Goal: Information Seeking & Learning: Learn about a topic

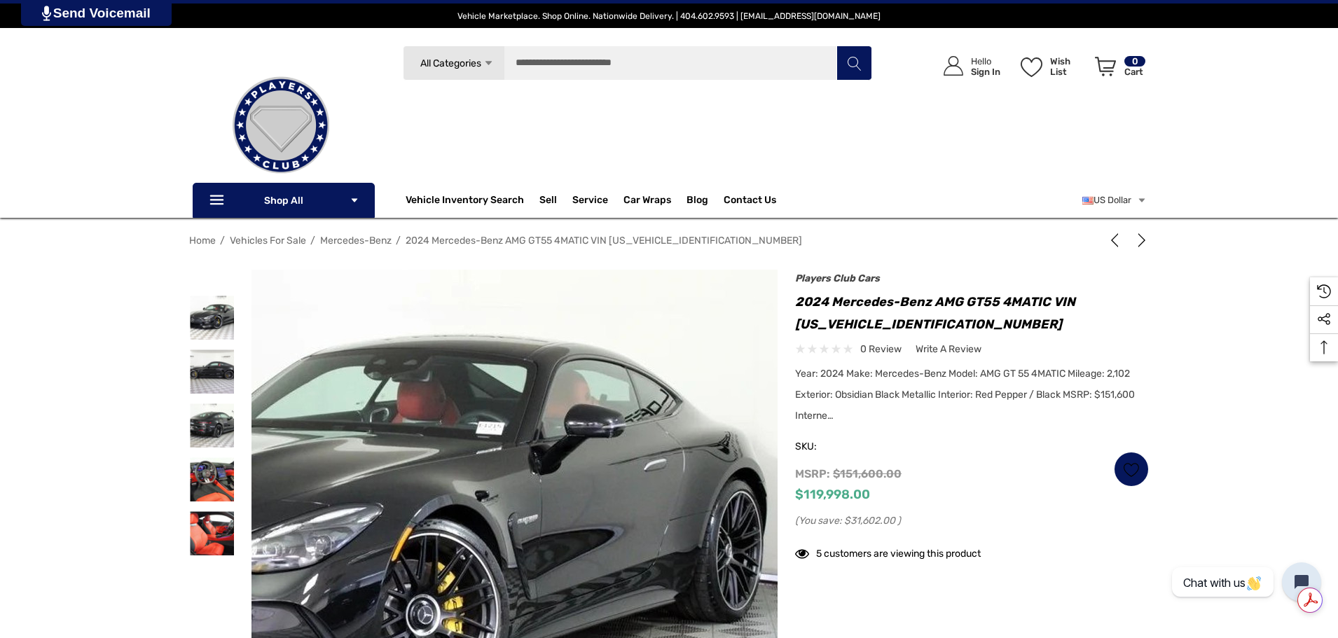
click at [756, 474] on img at bounding box center [346, 549] width 897 height 673
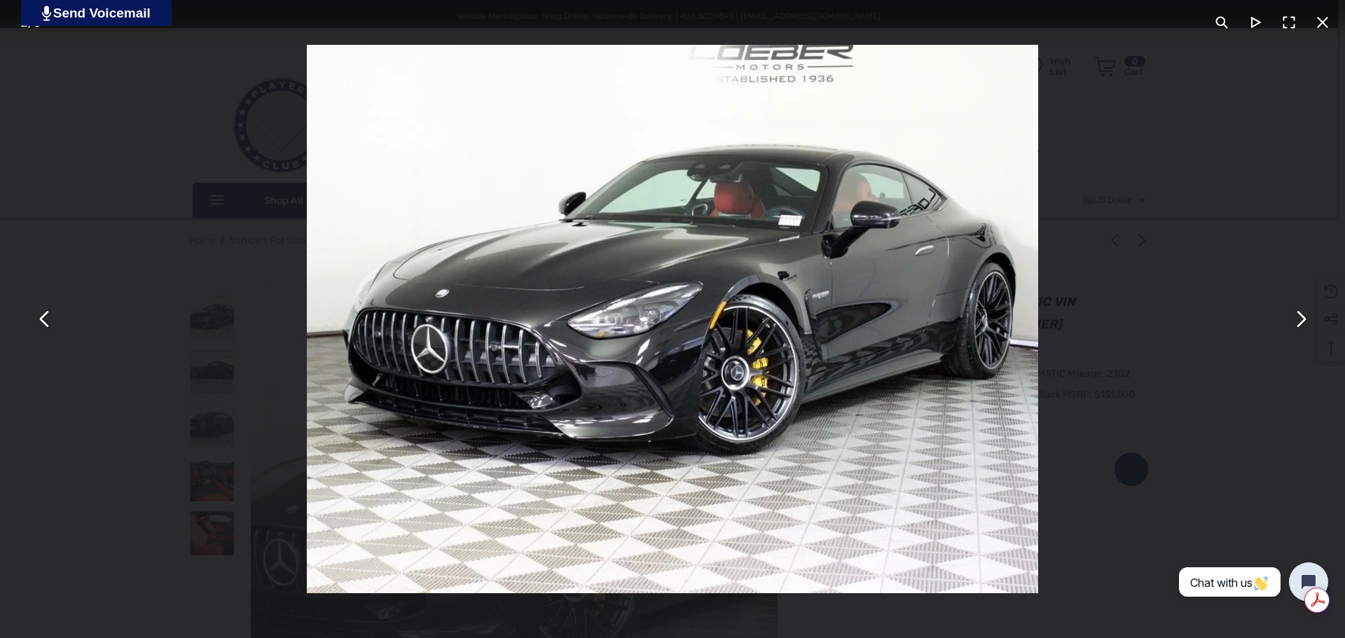
click at [1302, 321] on button "You can close this modal content with the ESC key" at bounding box center [1301, 320] width 34 height 34
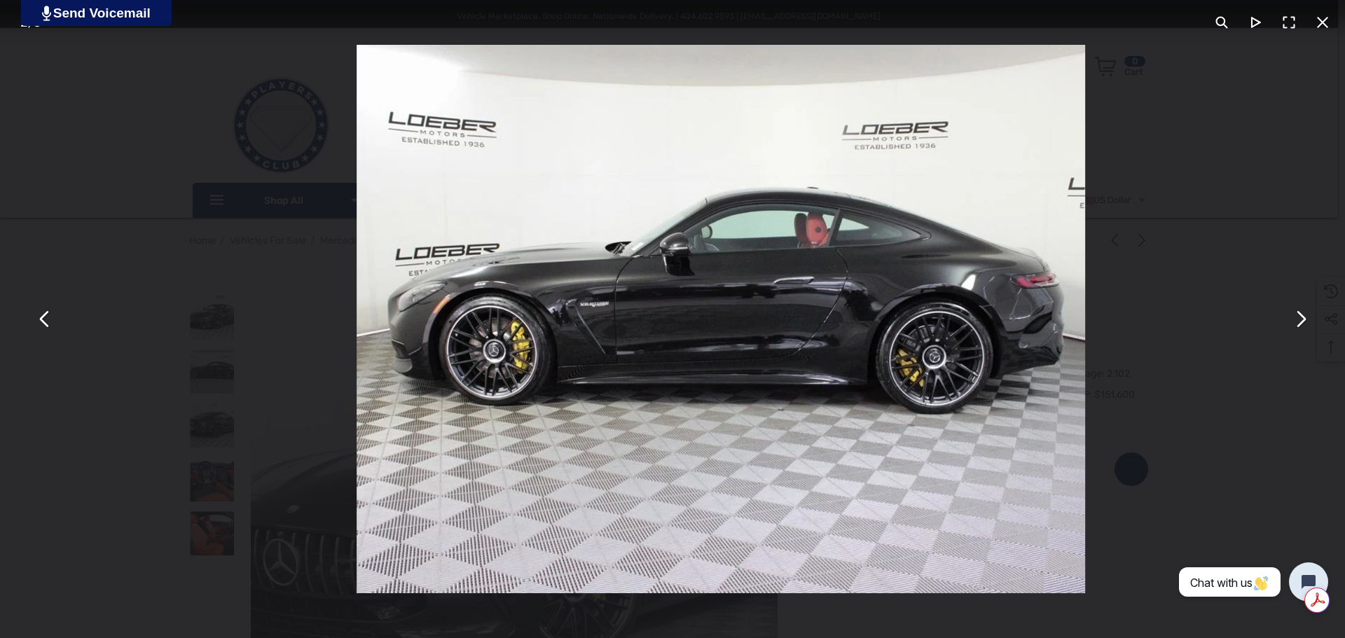
click at [1302, 321] on button "You can close this modal content with the ESC key" at bounding box center [1301, 320] width 34 height 34
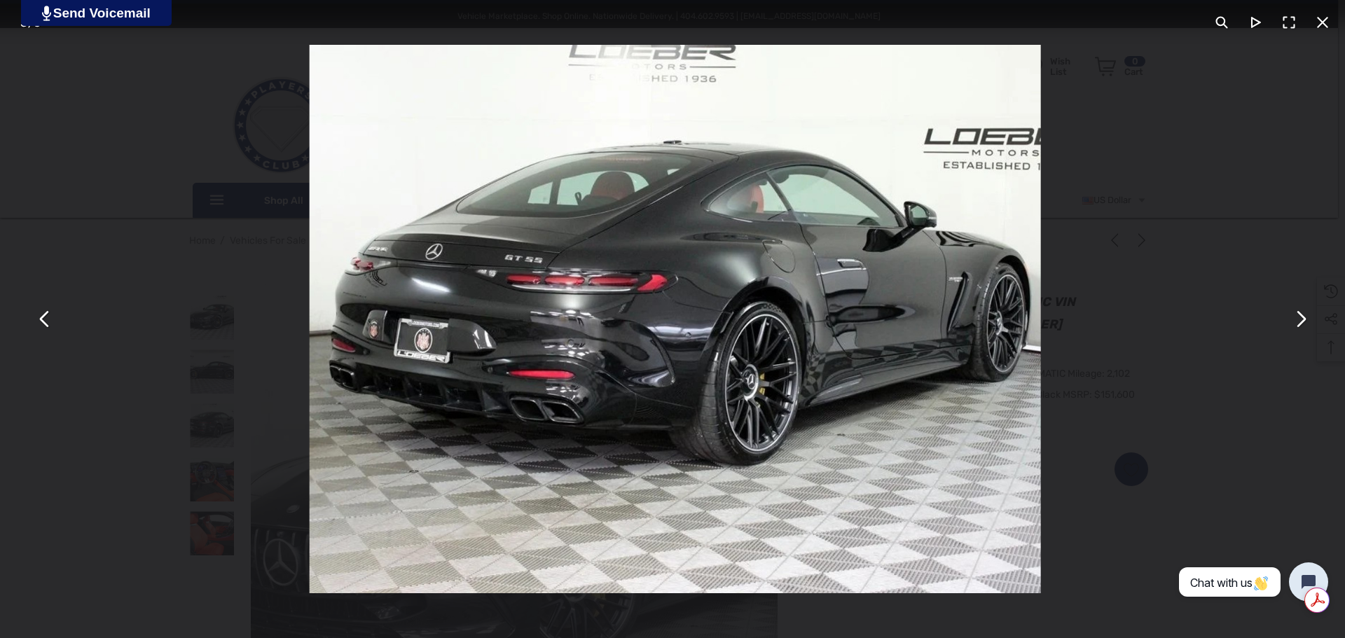
click at [1302, 321] on button "You can close this modal content with the ESC key" at bounding box center [1301, 320] width 34 height 34
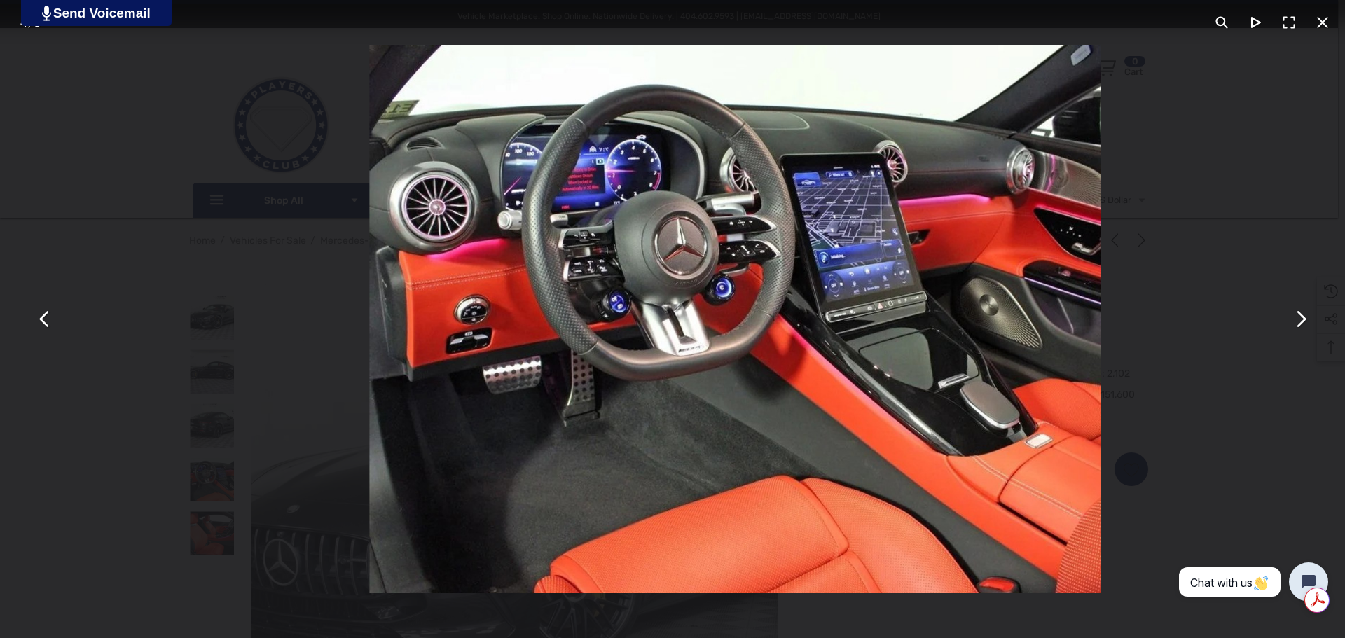
click at [1302, 321] on button "You can close this modal content with the ESC key" at bounding box center [1301, 320] width 34 height 34
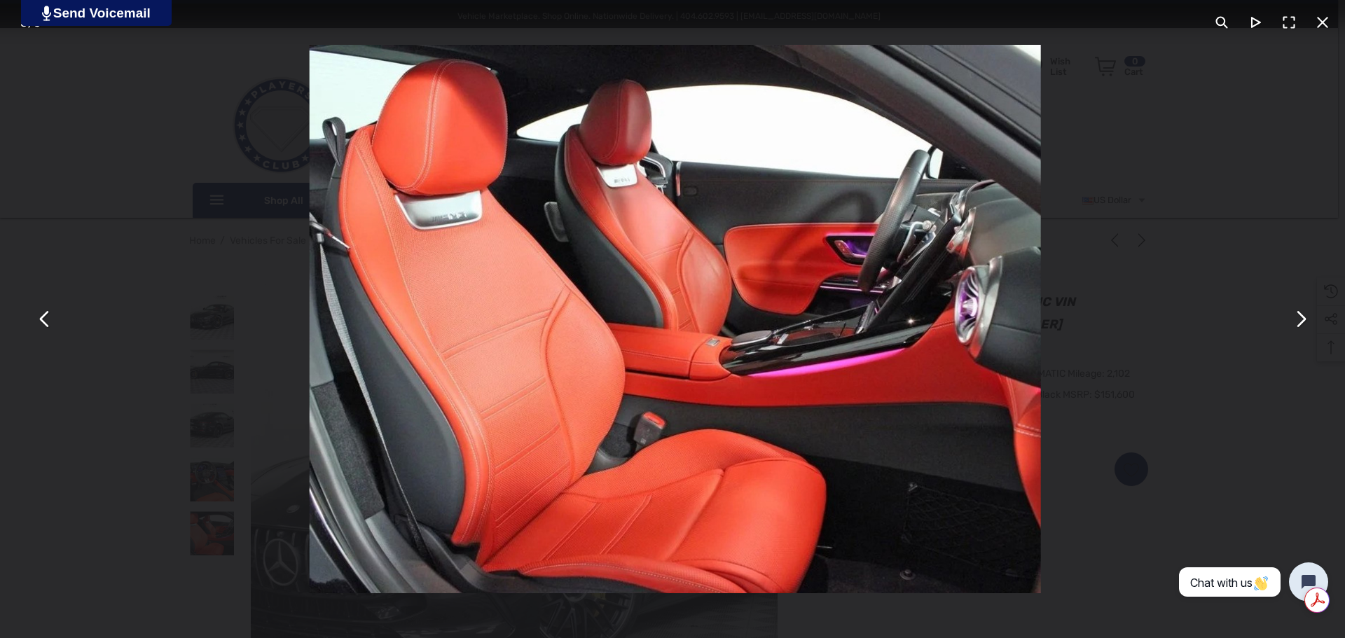
click at [1302, 321] on button "You can close this modal content with the ESC key" at bounding box center [1301, 320] width 34 height 34
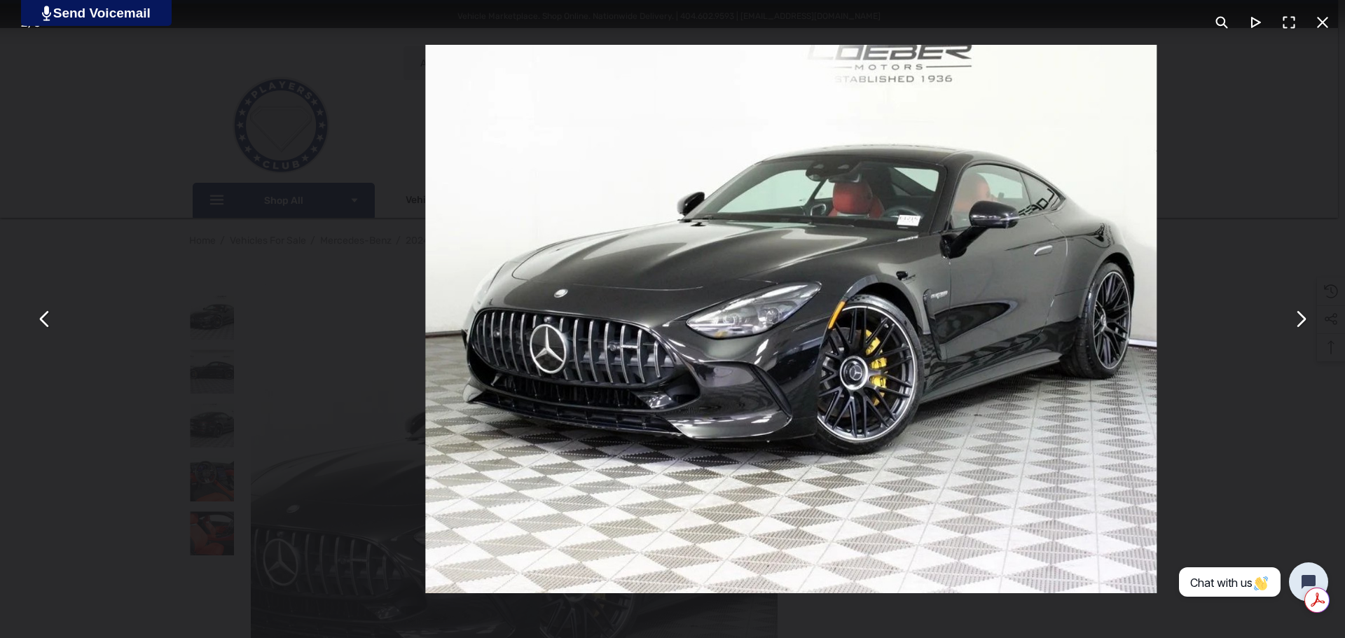
click at [1302, 321] on button "You can close this modal content with the ESC key" at bounding box center [1301, 320] width 34 height 34
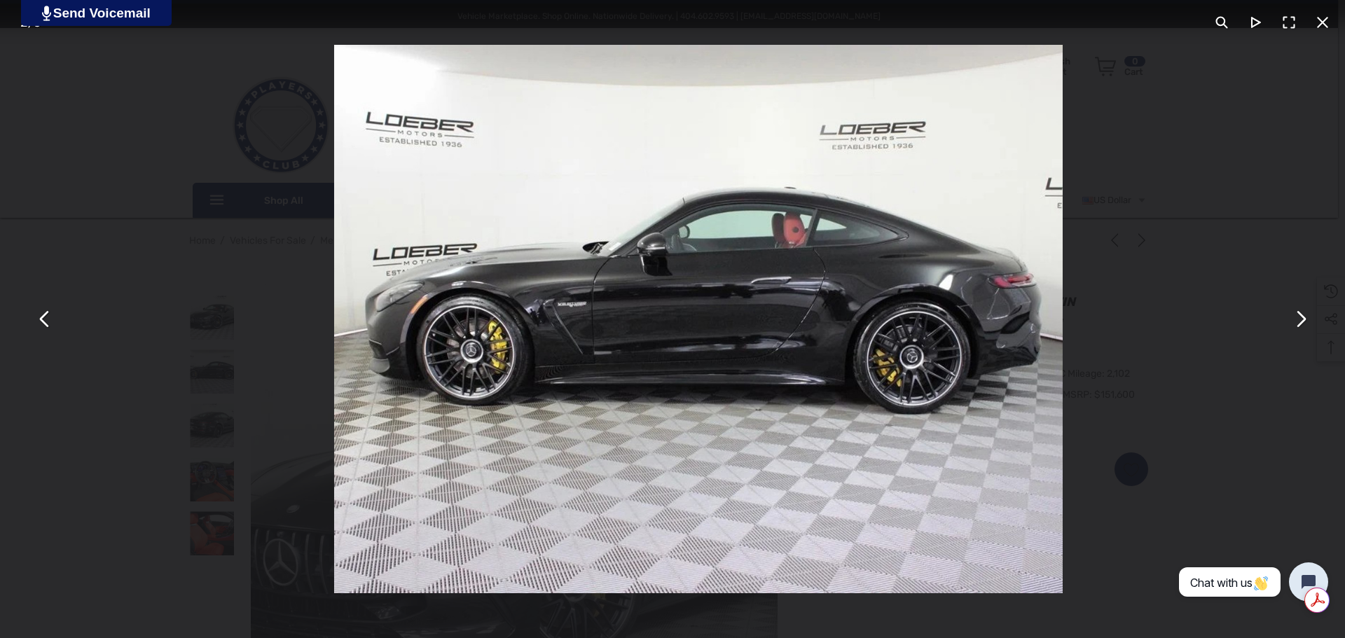
click at [1302, 321] on button "You can close this modal content with the ESC key" at bounding box center [1301, 320] width 34 height 34
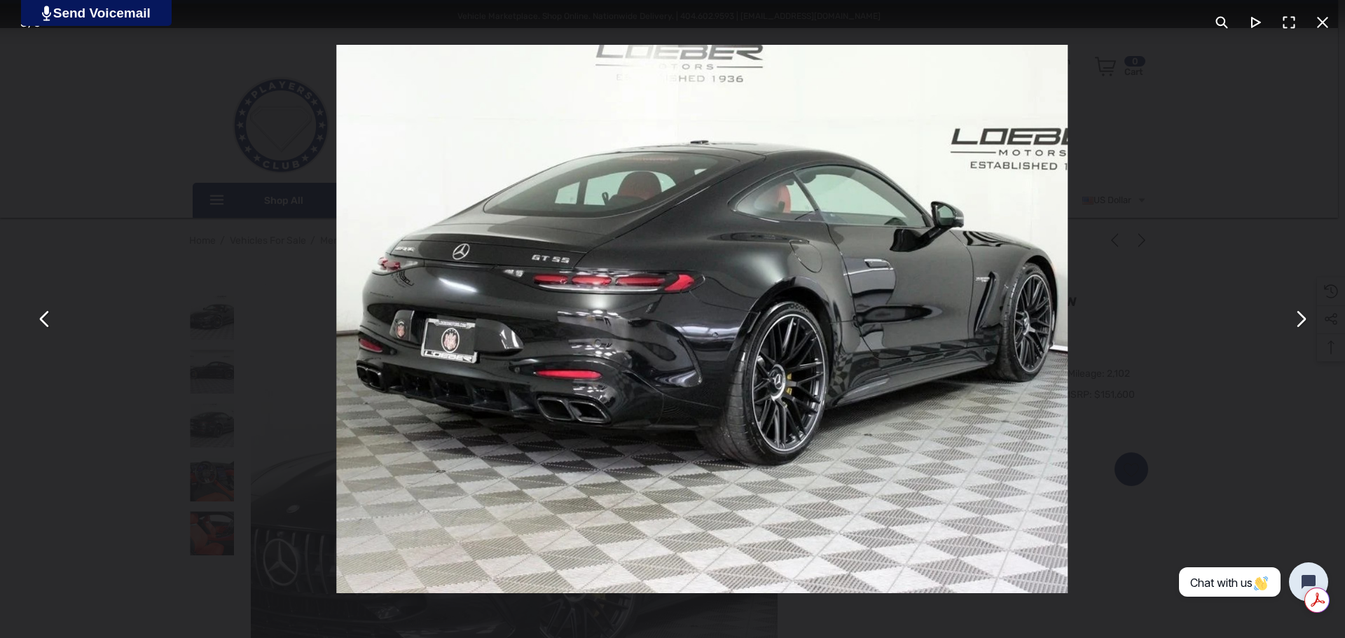
click at [1302, 321] on button "You can close this modal content with the ESC key" at bounding box center [1301, 320] width 34 height 34
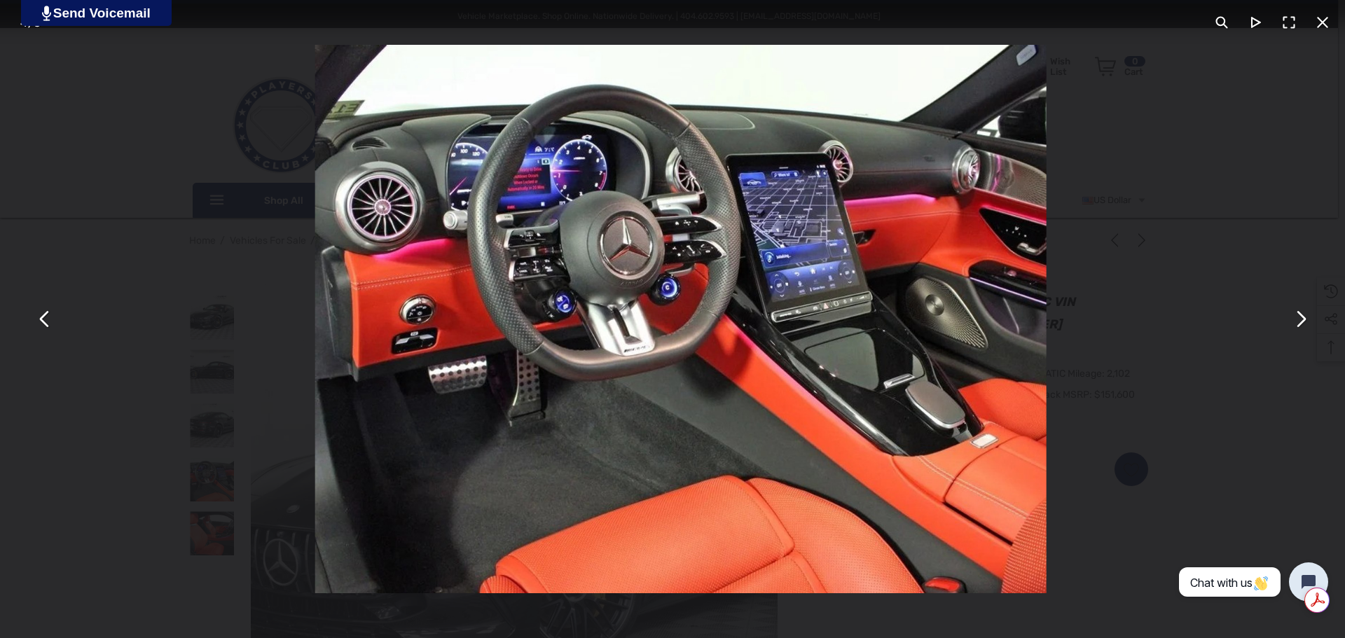
click at [1302, 321] on button "You can close this modal content with the ESC key" at bounding box center [1301, 320] width 34 height 34
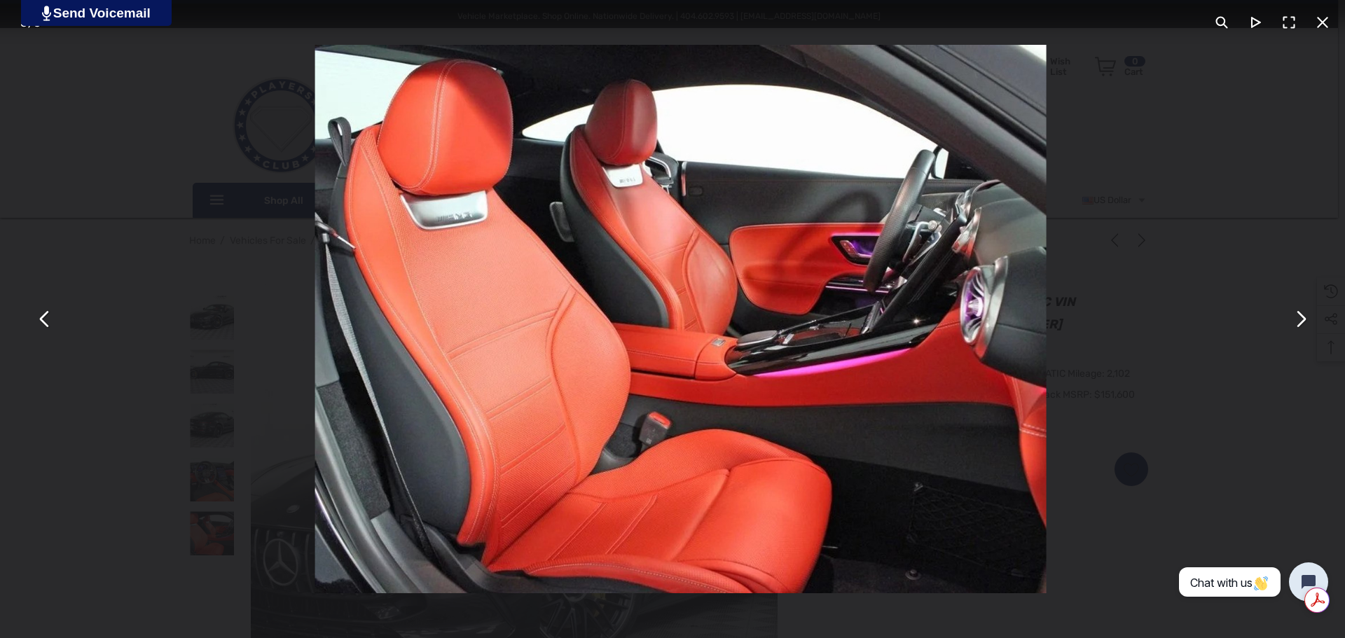
click at [1302, 321] on button "You can close this modal content with the ESC key" at bounding box center [1301, 320] width 34 height 34
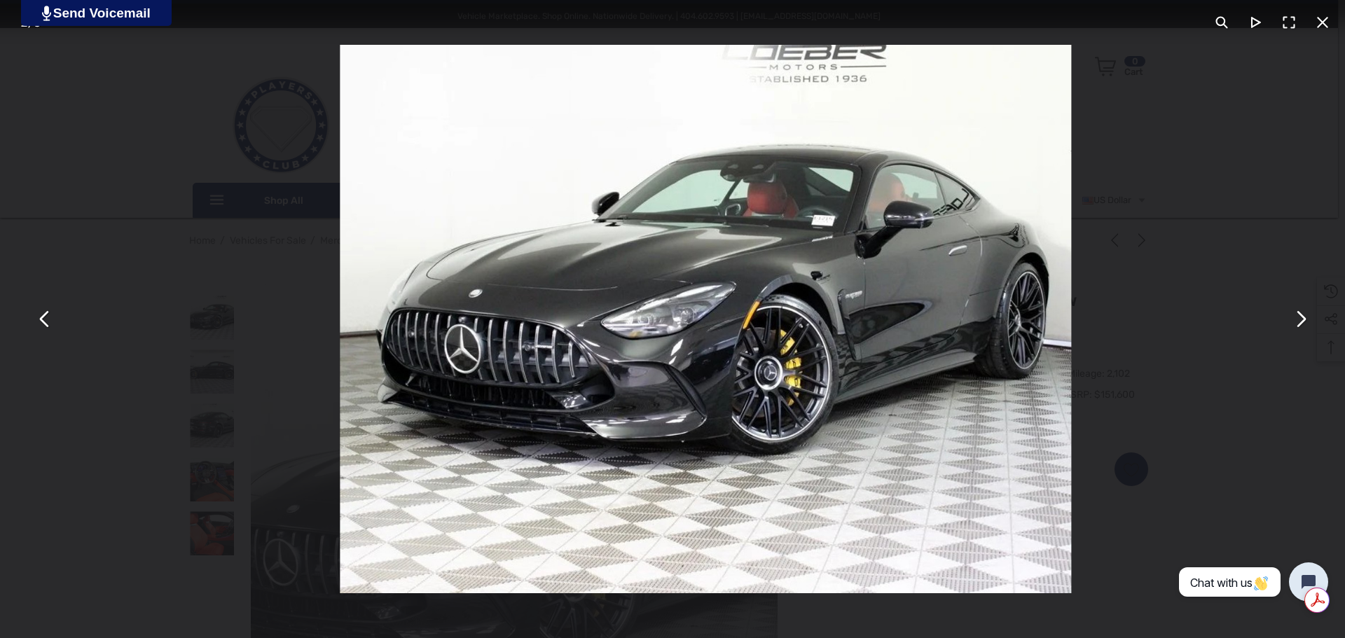
click at [1302, 321] on button "You can close this modal content with the ESC key" at bounding box center [1301, 320] width 34 height 34
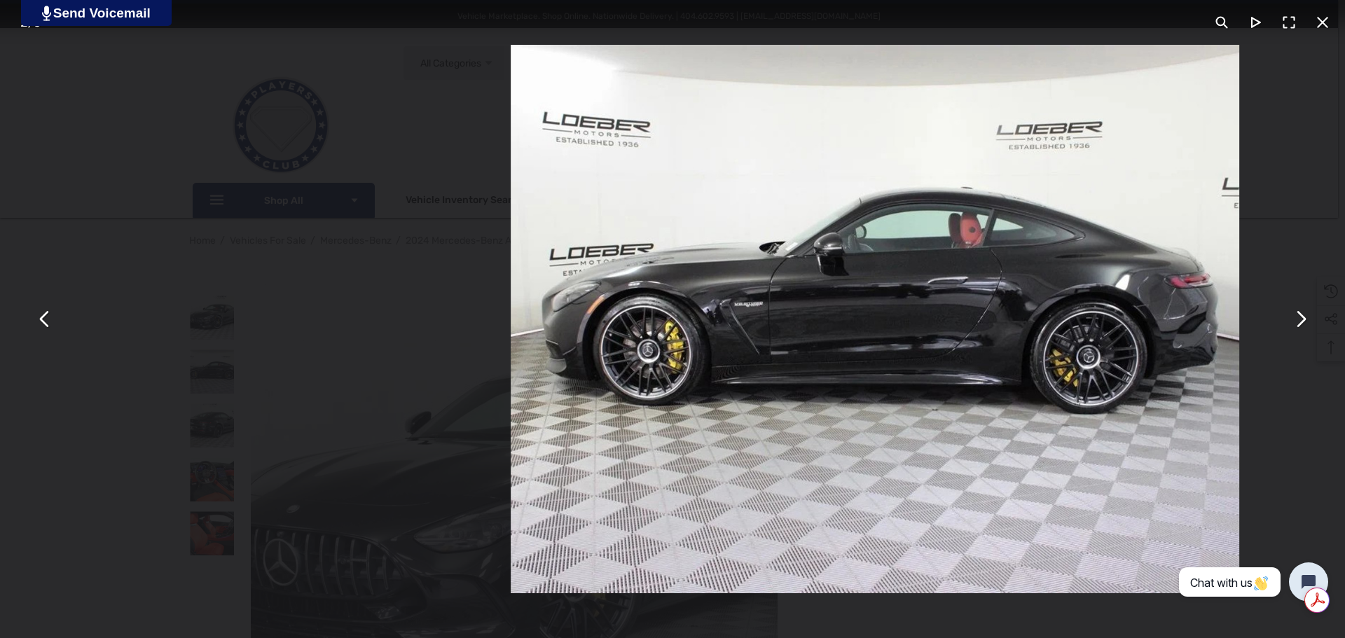
click at [1302, 321] on button "You can close this modal content with the ESC key" at bounding box center [1301, 320] width 34 height 34
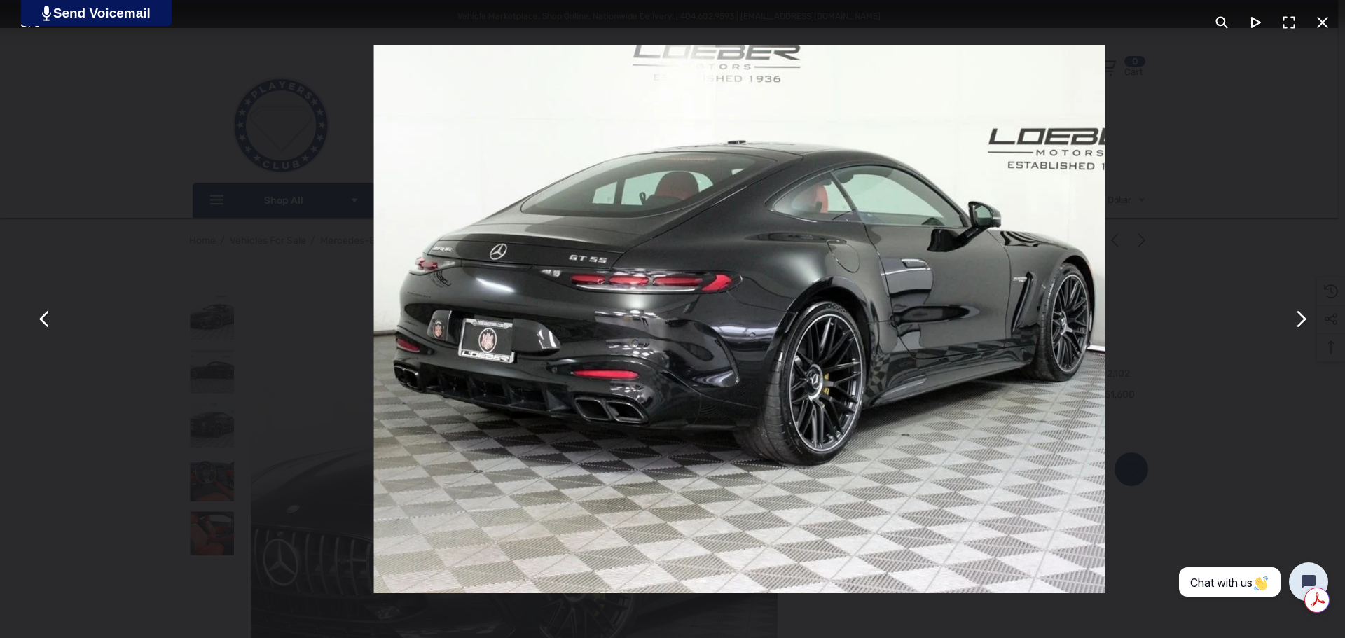
click at [1302, 321] on button "You can close this modal content with the ESC key" at bounding box center [1301, 320] width 34 height 34
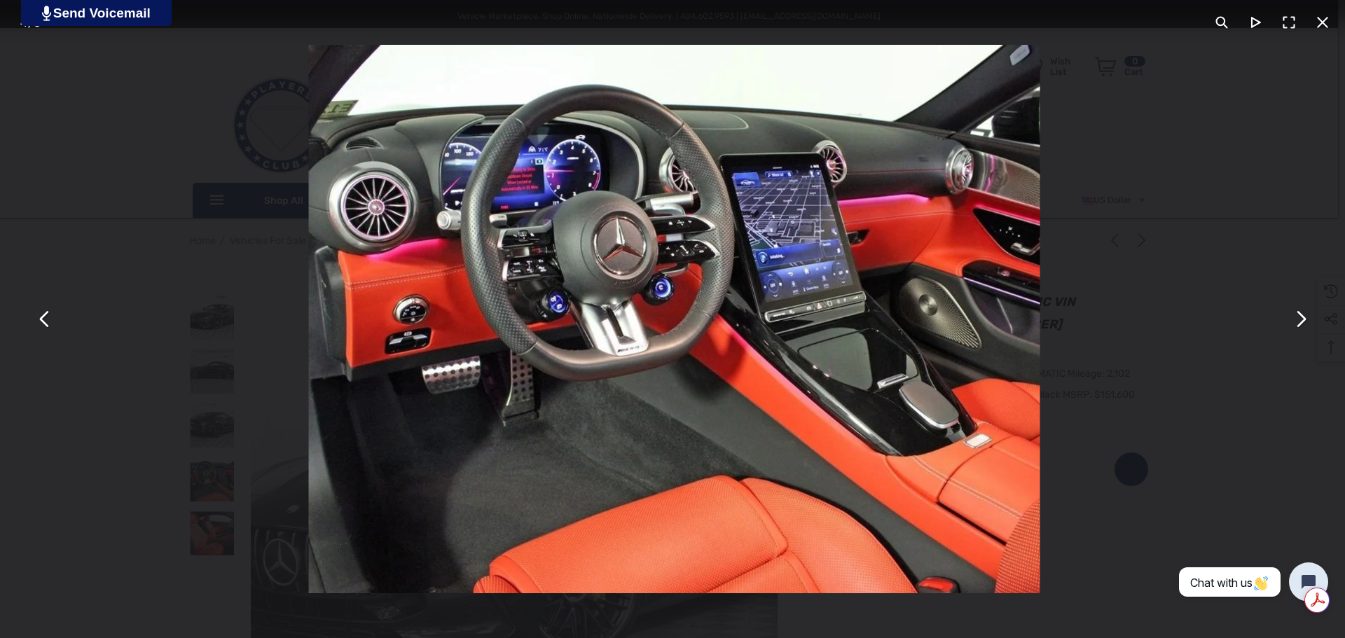
click at [1302, 321] on button "You can close this modal content with the ESC key" at bounding box center [1301, 320] width 34 height 34
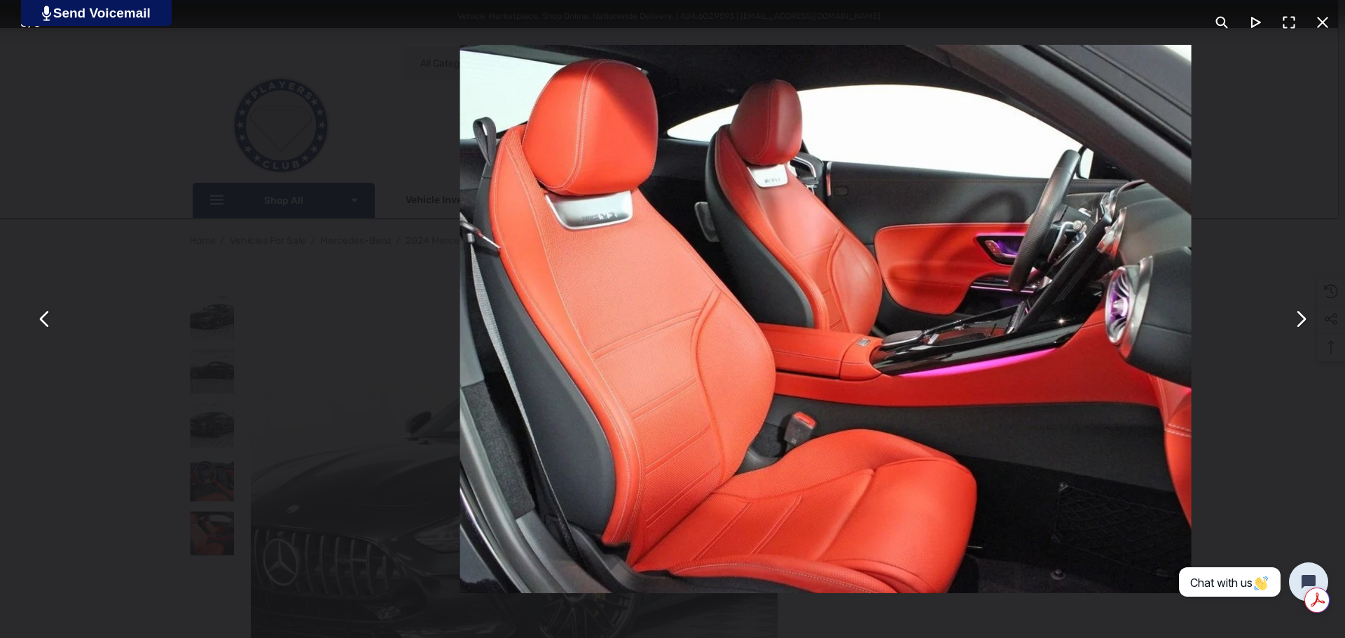
click at [1302, 321] on button "You can close this modal content with the ESC key" at bounding box center [1301, 320] width 34 height 34
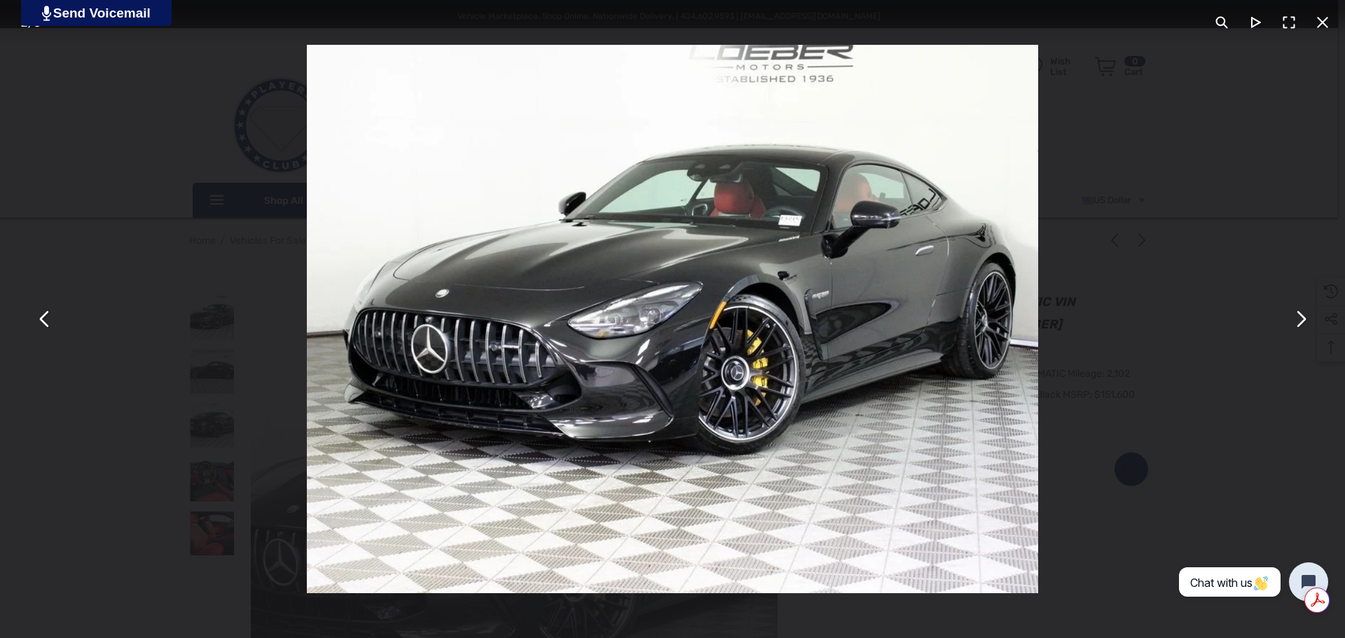
click at [1312, 320] on button "You can close this modal content with the ESC key" at bounding box center [1301, 320] width 34 height 34
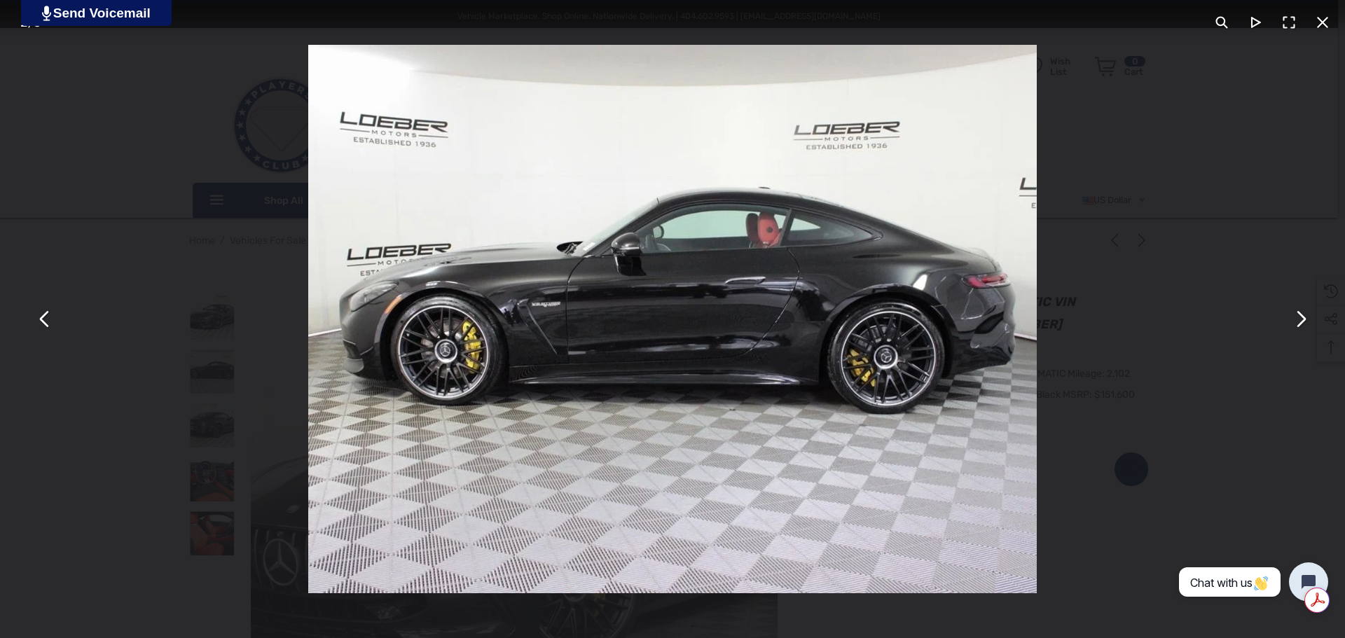
click at [1288, 313] on button "You can close this modal content with the ESC key" at bounding box center [1301, 320] width 34 height 34
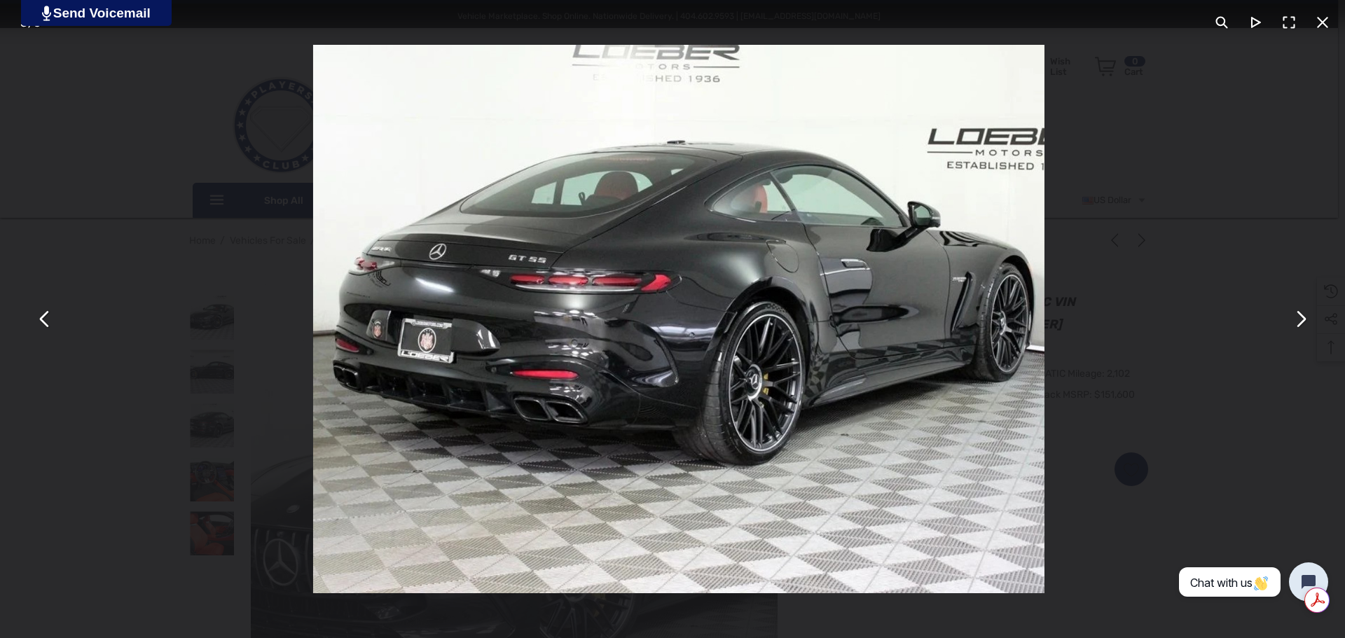
click at [1298, 318] on button "You can close this modal content with the ESC key" at bounding box center [1301, 320] width 34 height 34
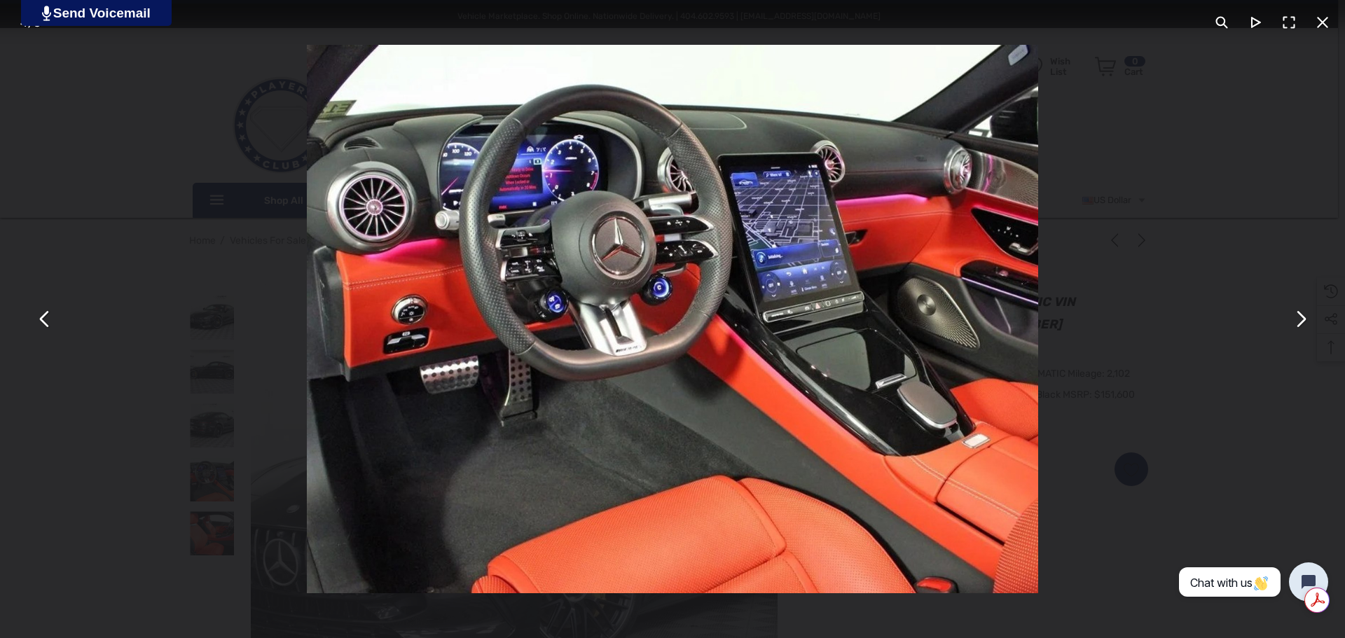
click at [1298, 318] on button "You can close this modal content with the ESC key" at bounding box center [1301, 320] width 34 height 34
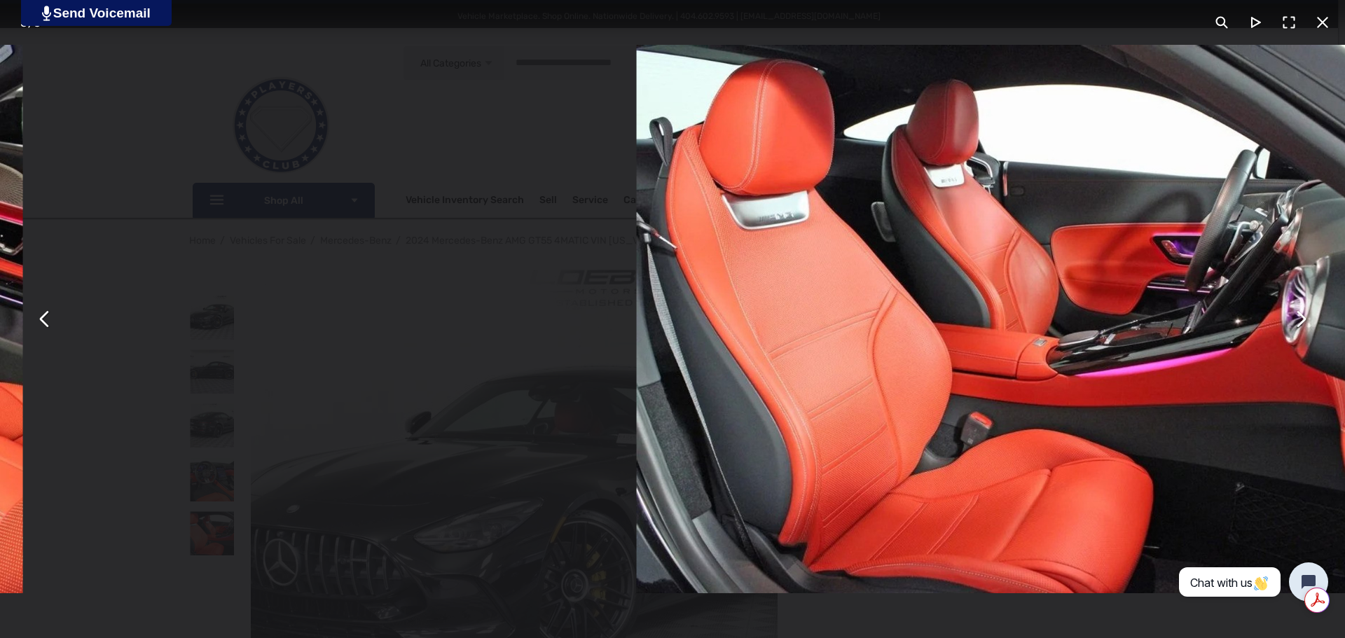
click at [1298, 318] on button "You can close this modal content with the ESC key" at bounding box center [1301, 320] width 34 height 34
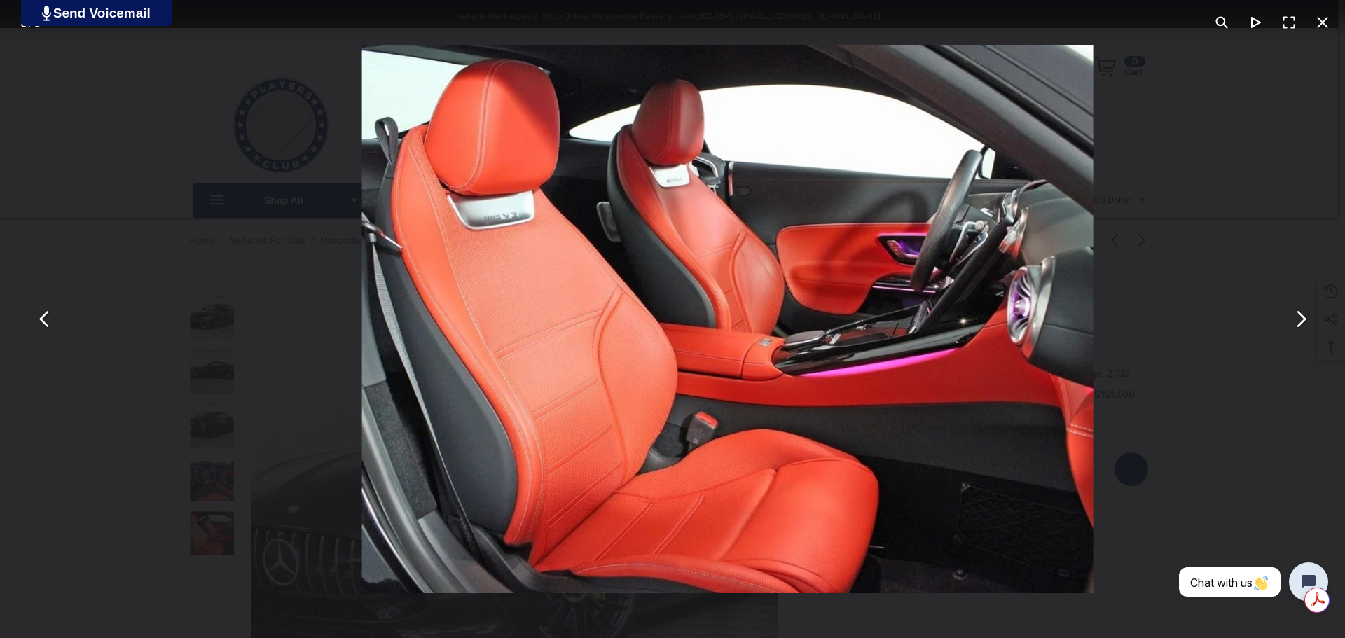
click at [1298, 318] on button "You can close this modal content with the ESC key" at bounding box center [1301, 320] width 34 height 34
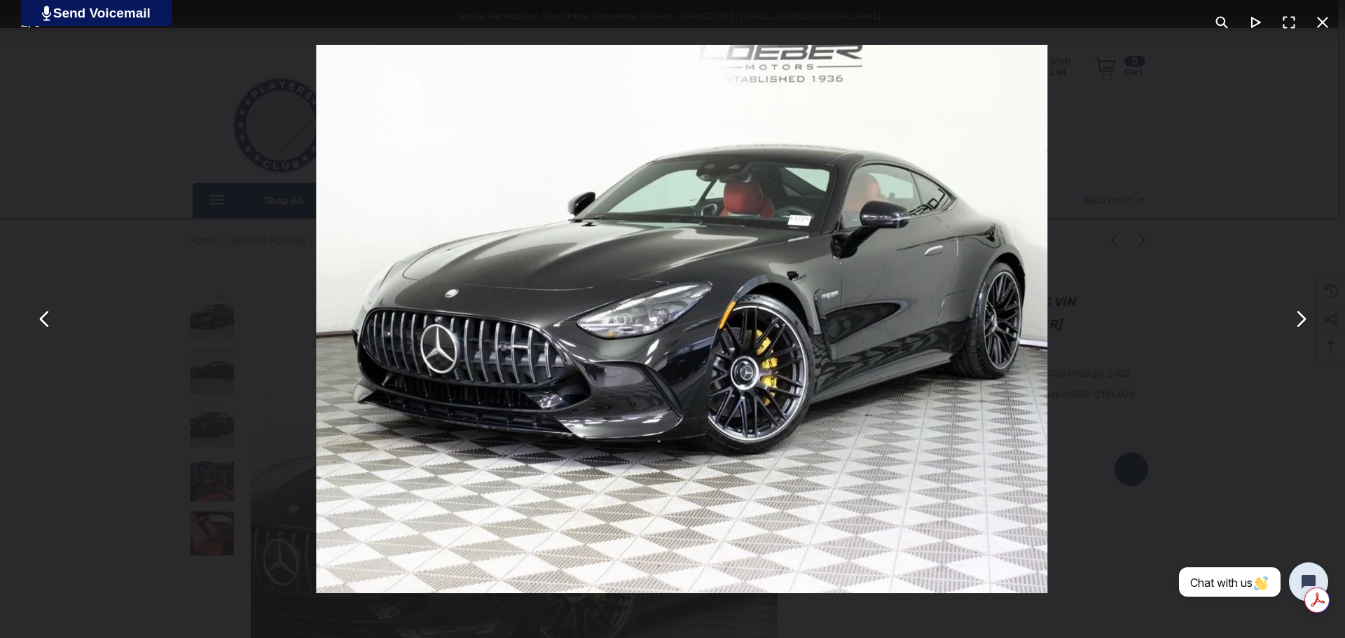
click at [1319, 41] on div "1 / 5" at bounding box center [672, 22] width 1345 height 45
